Goal: Information Seeking & Learning: Learn about a topic

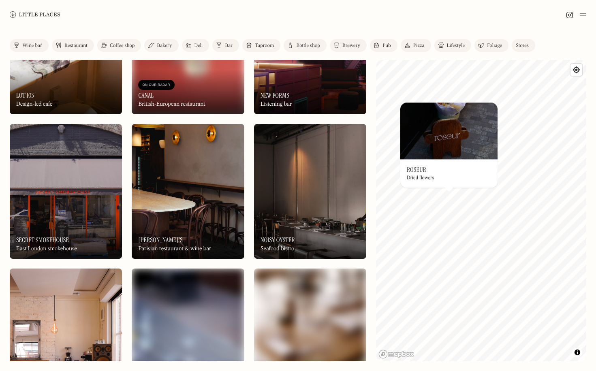
scroll to position [660, 0]
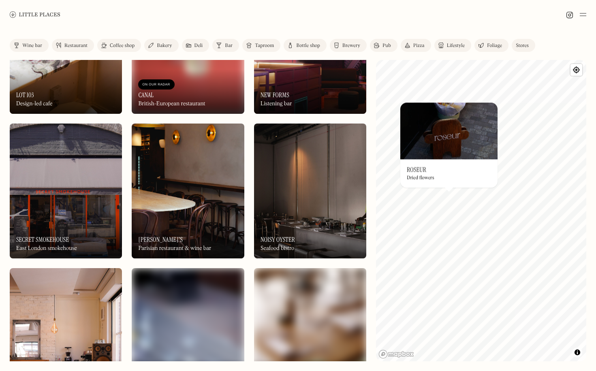
click at [181, 243] on div "On Our Radar [PERSON_NAME]'s Parisian restaurant & wine bar" at bounding box center [188, 236] width 112 height 45
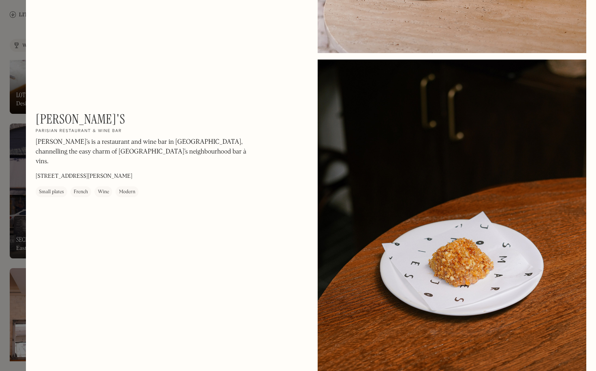
scroll to position [1223, 0]
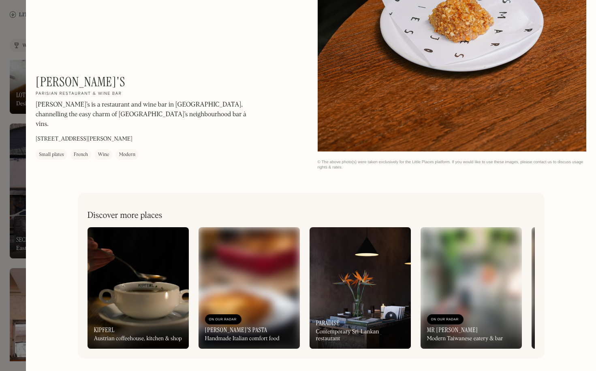
click at [5, 241] on div at bounding box center [298, 185] width 596 height 371
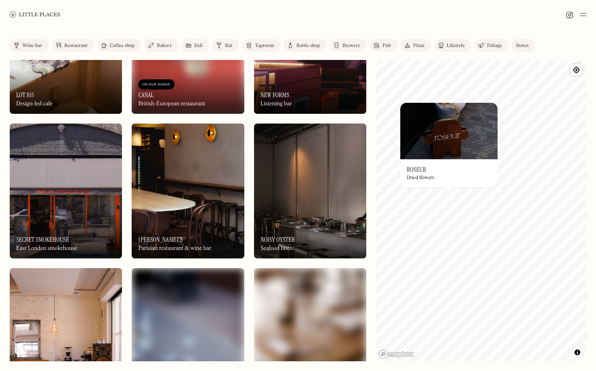
click at [296, 232] on div "On Our Radar Noisy Oyster Seafood bistro" at bounding box center [310, 236] width 112 height 45
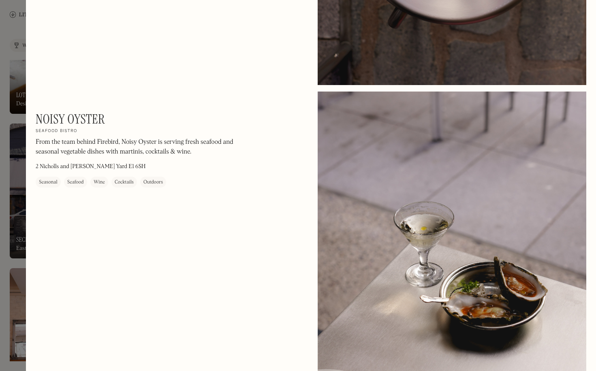
scroll to position [880, 0]
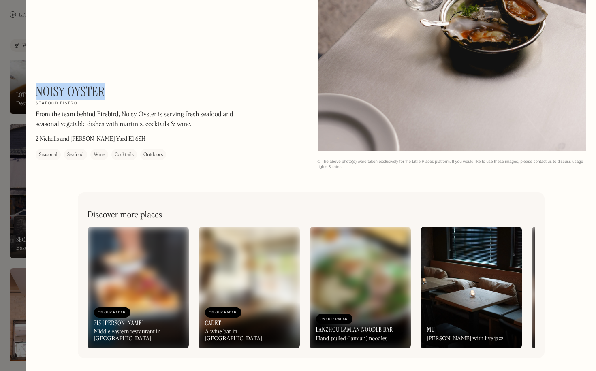
drag, startPoint x: 113, startPoint y: 96, endPoint x: 36, endPoint y: 88, distance: 76.7
click at [36, 88] on div "Noisy Oyster On Our Radar Seafood bistro From the team behind Firebird, Noisy O…" at bounding box center [145, 122] width 219 height 76
copy h1 "Noisy Oyster"
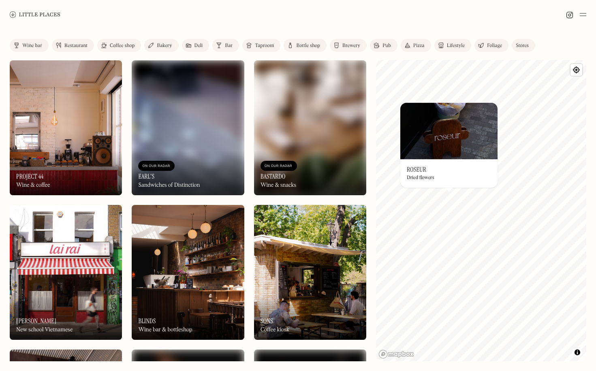
scroll to position [871, 0]
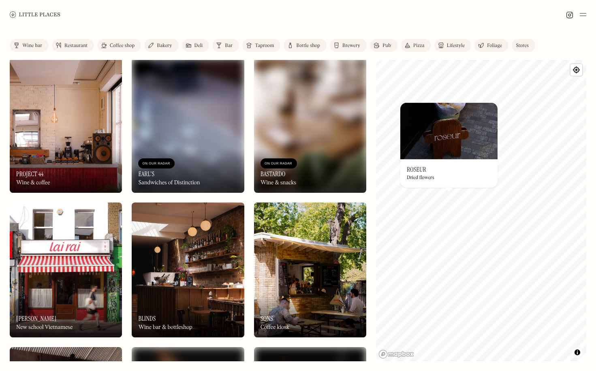
click at [87, 172] on div "On Our Radar Project 44 Wine & coffee" at bounding box center [66, 170] width 112 height 45
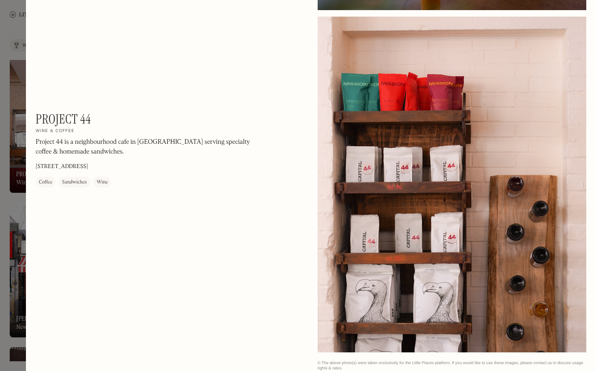
scroll to position [880, 0]
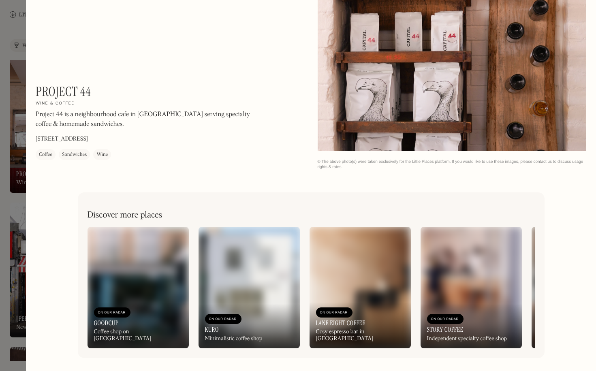
click at [88, 138] on p "[STREET_ADDRESS]" at bounding box center [62, 139] width 52 height 9
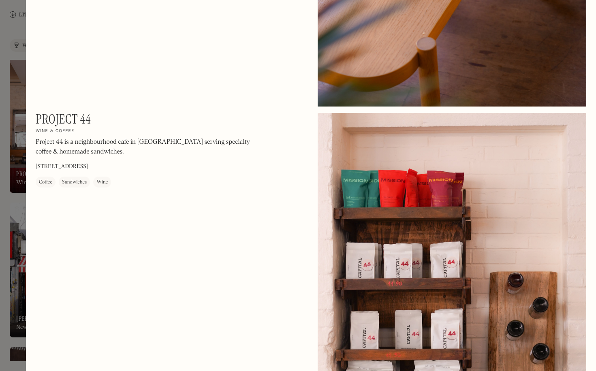
scroll to position [582, 0]
drag, startPoint x: 97, startPoint y: 118, endPoint x: 36, endPoint y: 116, distance: 60.5
click at [36, 116] on div "Project 44 On Our Radar Wine & coffee Project 44 is a neighbourhood cafe in [GE…" at bounding box center [145, 150] width 219 height 76
copy h1 "Project 44"
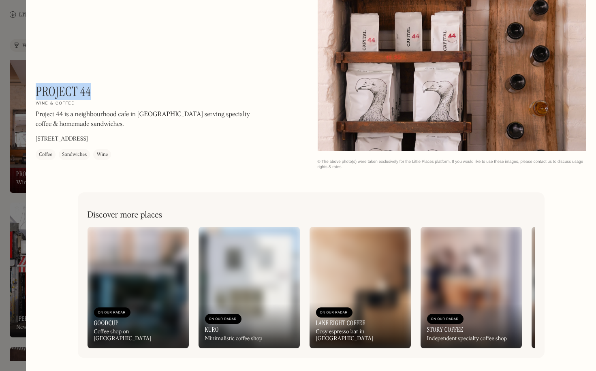
click at [9, 110] on div at bounding box center [298, 185] width 596 height 371
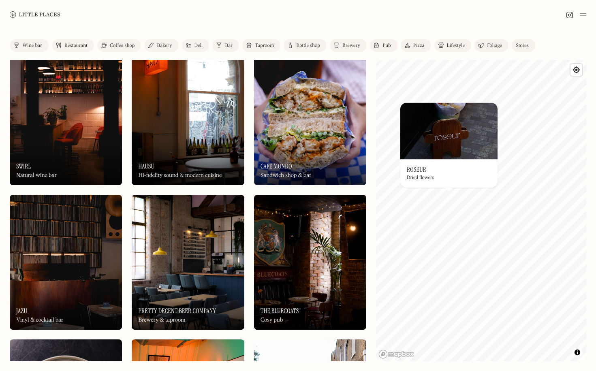
scroll to position [1603, 0]
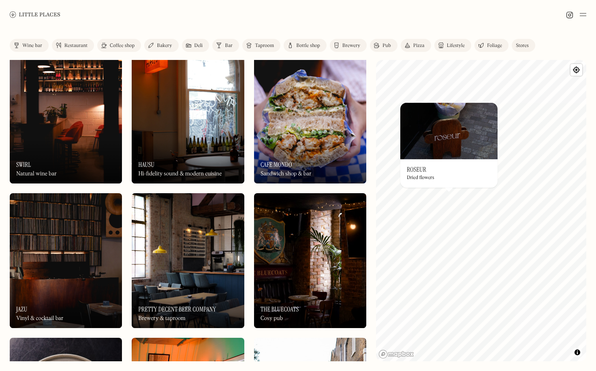
click at [73, 253] on img at bounding box center [66, 260] width 112 height 135
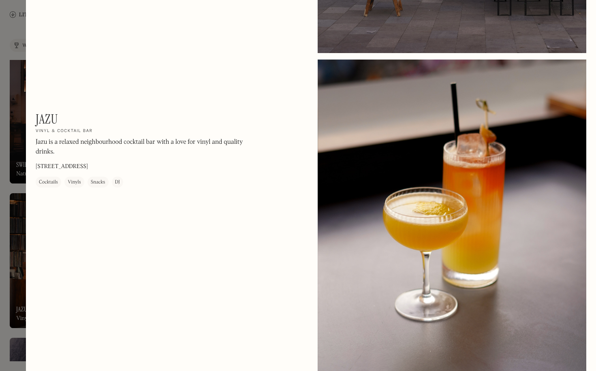
scroll to position [1223, 0]
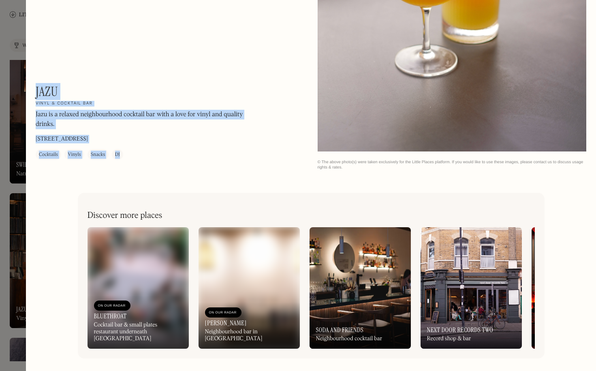
drag, startPoint x: 86, startPoint y: 82, endPoint x: 36, endPoint y: 90, distance: 50.6
click at [19, 94] on div at bounding box center [298, 185] width 596 height 371
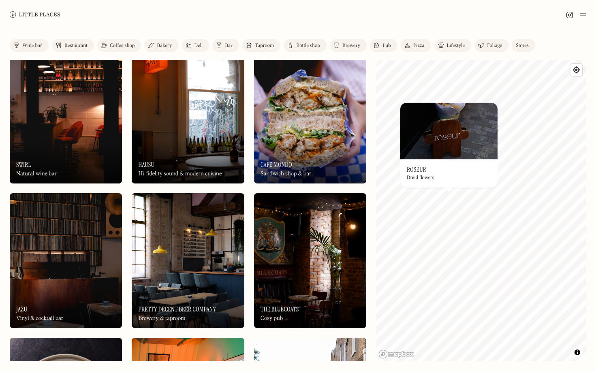
click at [16, 34] on div "Label Wine bar Restaurant Coffee shop Bakery Deli Bar Taproom Bottle shop Brewe…" at bounding box center [298, 200] width 596 height 342
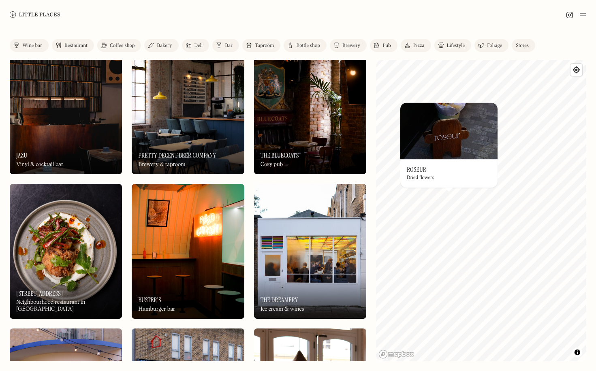
scroll to position [1786, 0]
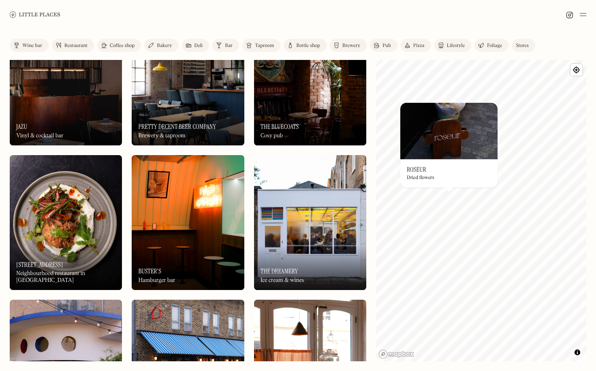
click at [359, 219] on img at bounding box center [310, 222] width 112 height 135
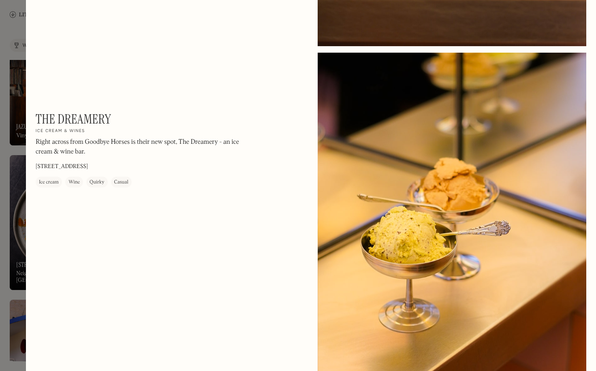
scroll to position [880, 0]
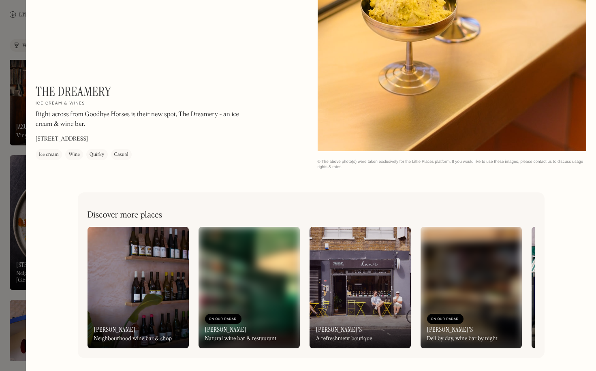
drag, startPoint x: 122, startPoint y: 139, endPoint x: 115, endPoint y: 142, distance: 7.8
click at [116, 142] on div "The Dreamery On Our Radar Ice cream & wines Right across from Goodbye Horses is…" at bounding box center [145, 122] width 219 height 76
click at [88, 136] on p "[STREET_ADDRESS]" at bounding box center [62, 139] width 52 height 9
drag, startPoint x: 111, startPoint y: 91, endPoint x: 38, endPoint y: 88, distance: 73.0
click at [38, 88] on h1 "The Dreamery" at bounding box center [73, 91] width 75 height 15
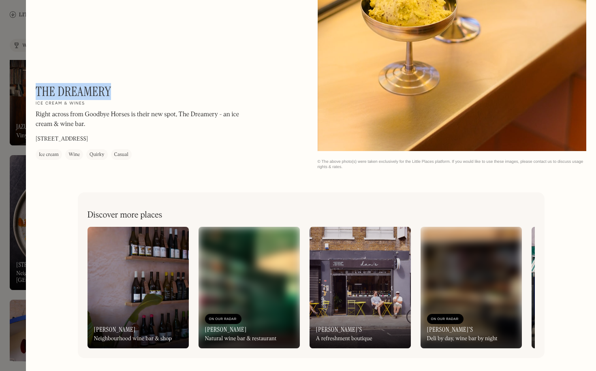
copy h1 "The Dreamery"
click at [24, 270] on div at bounding box center [298, 185] width 596 height 371
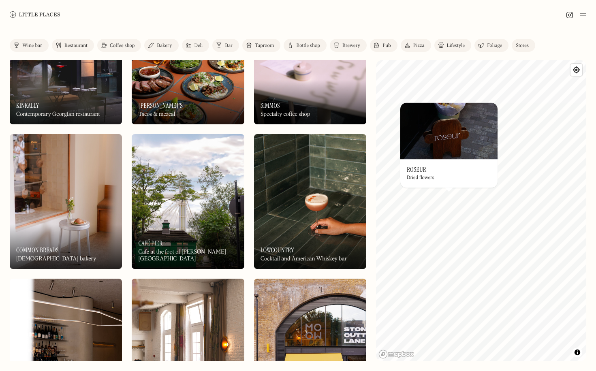
scroll to position [2966, 0]
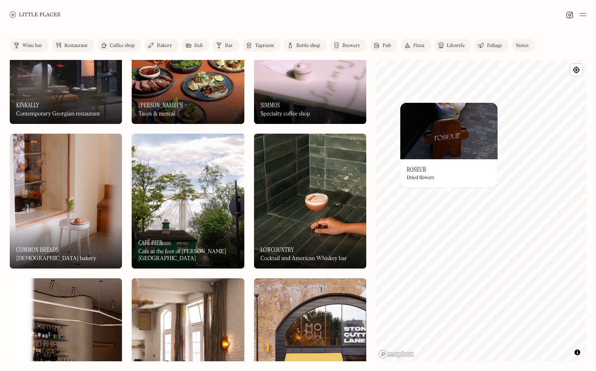
click at [333, 216] on img at bounding box center [310, 201] width 112 height 135
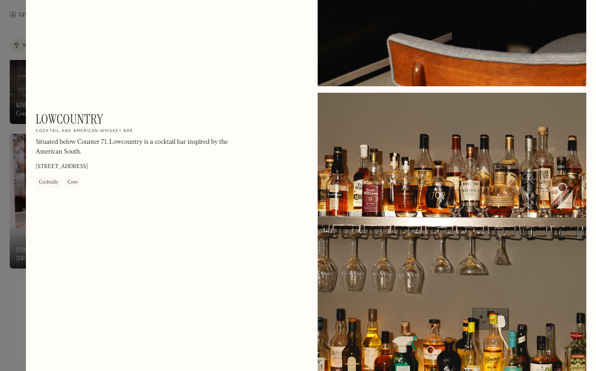
scroll to position [320, 0]
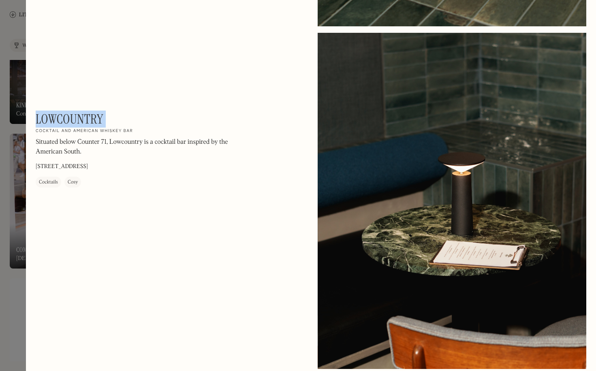
drag, startPoint x: 117, startPoint y: 117, endPoint x: 36, endPoint y: 114, distance: 81.6
click at [36, 114] on div "Lowcountry On Our Radar Cocktail and American Whiskey bar Situated below Counte…" at bounding box center [145, 150] width 219 height 76
copy div "Lowcountry On Our Radar"
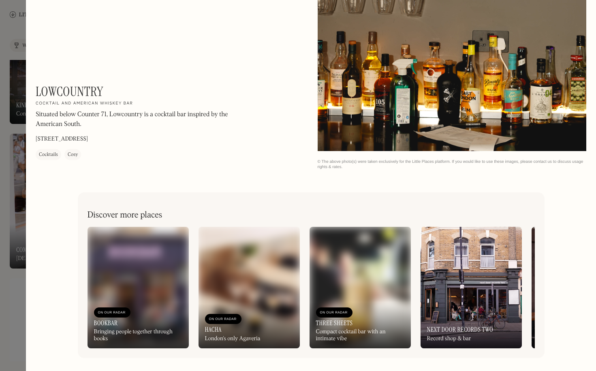
click at [17, 291] on div at bounding box center [298, 185] width 596 height 371
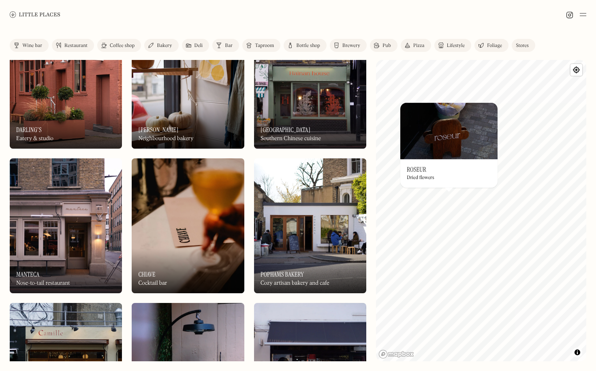
scroll to position [4245, 0]
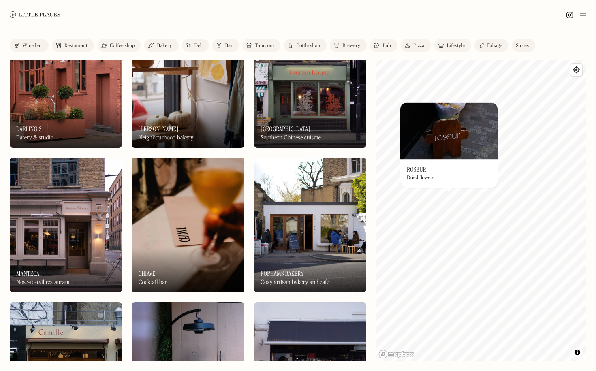
click at [343, 274] on div "On Our Radar Pophams Bakery Cozy artisan bakery and cafe" at bounding box center [310, 270] width 112 height 45
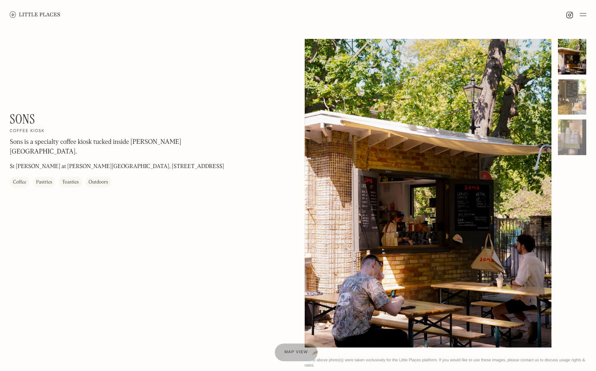
click at [573, 107] on div at bounding box center [572, 97] width 28 height 36
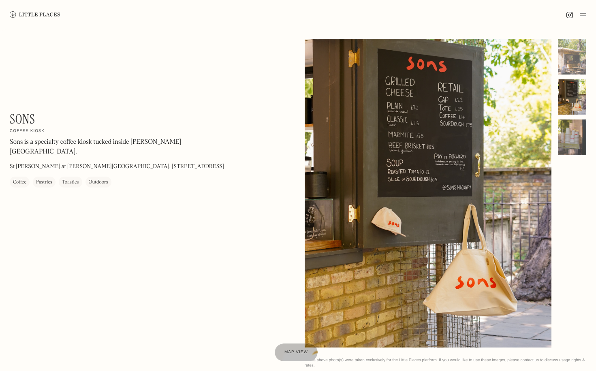
click at [564, 137] on div at bounding box center [572, 138] width 28 height 36
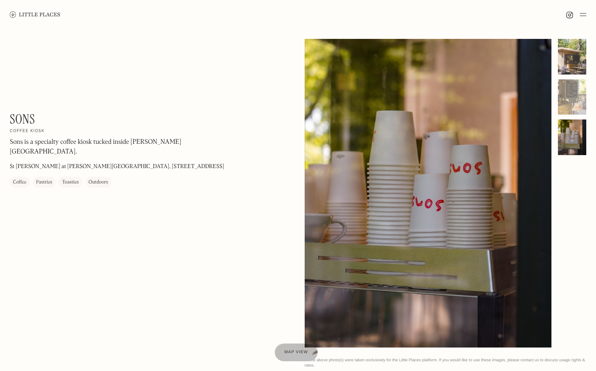
click at [577, 74] on div at bounding box center [572, 57] width 28 height 36
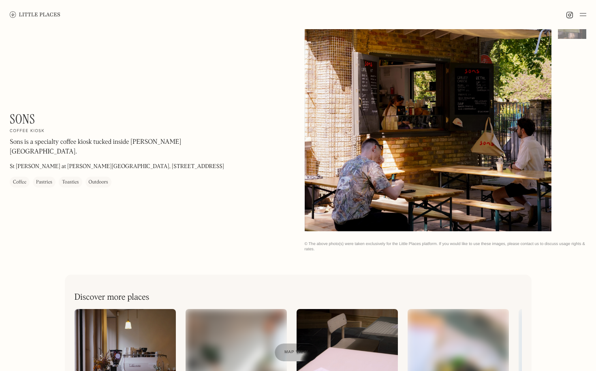
scroll to position [327, 0]
